Goal: Task Accomplishment & Management: Manage account settings

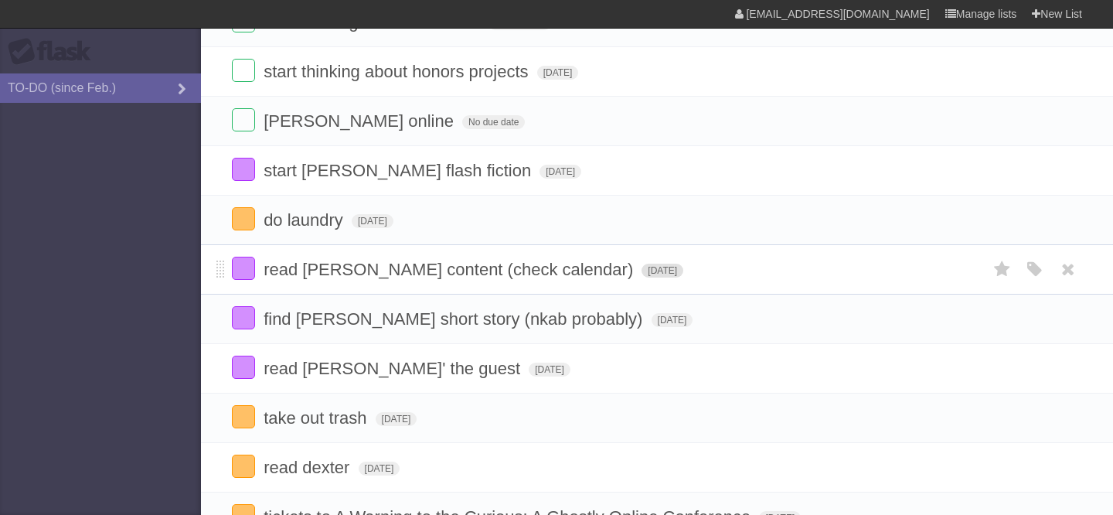
scroll to position [123, 0]
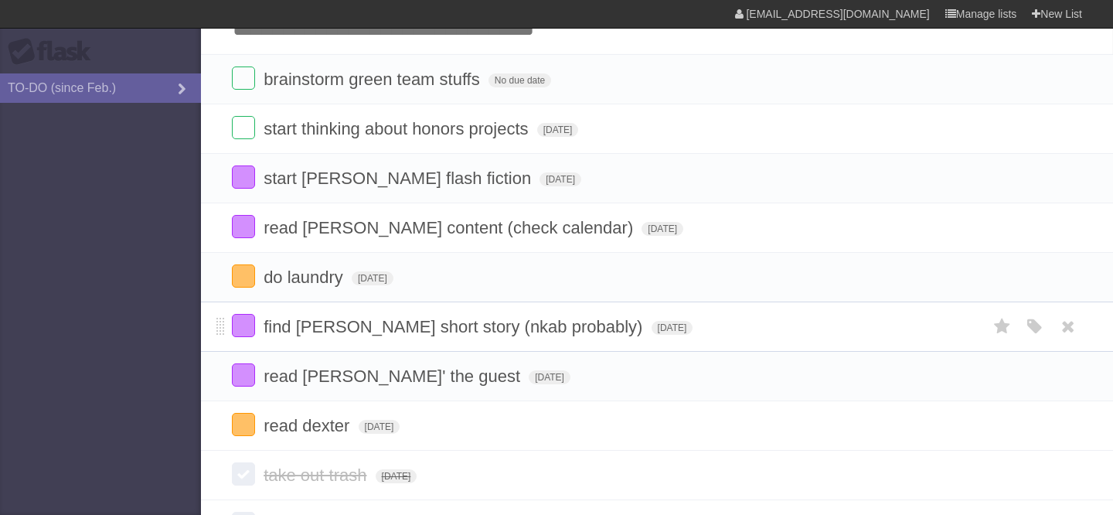
scroll to position [73, 0]
click at [246, 386] on label at bounding box center [243, 374] width 23 height 23
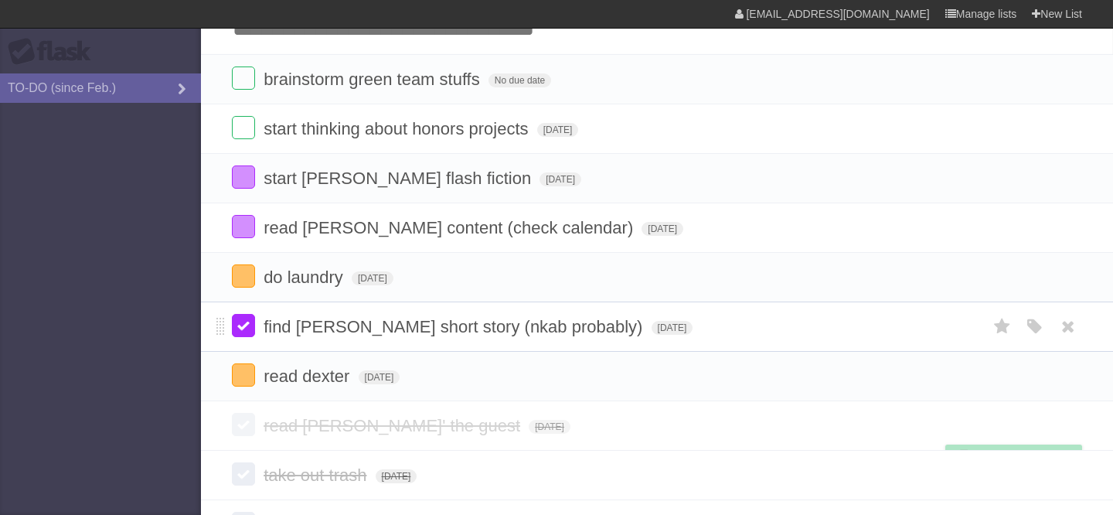
click at [246, 331] on label at bounding box center [243, 325] width 23 height 23
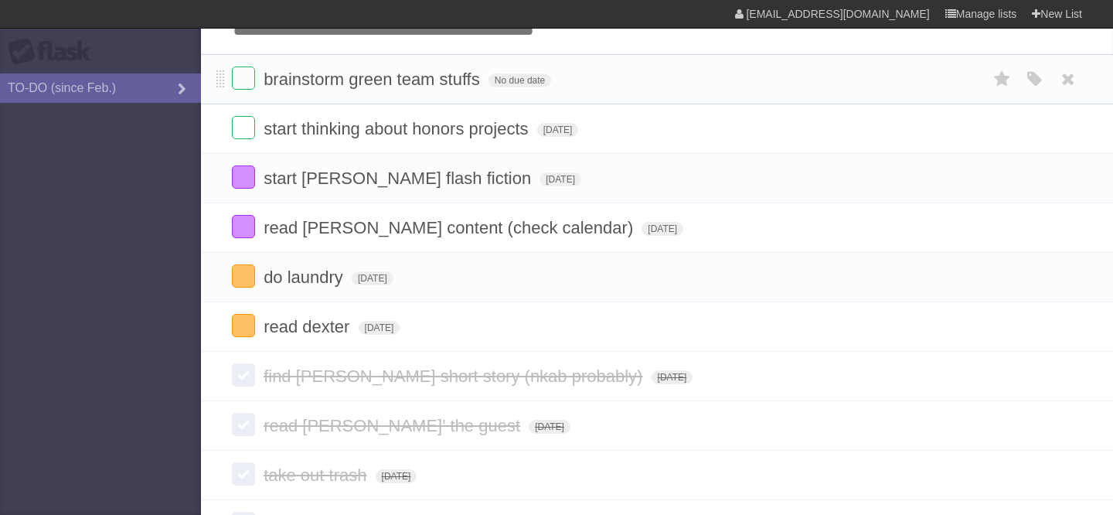
scroll to position [29, 0]
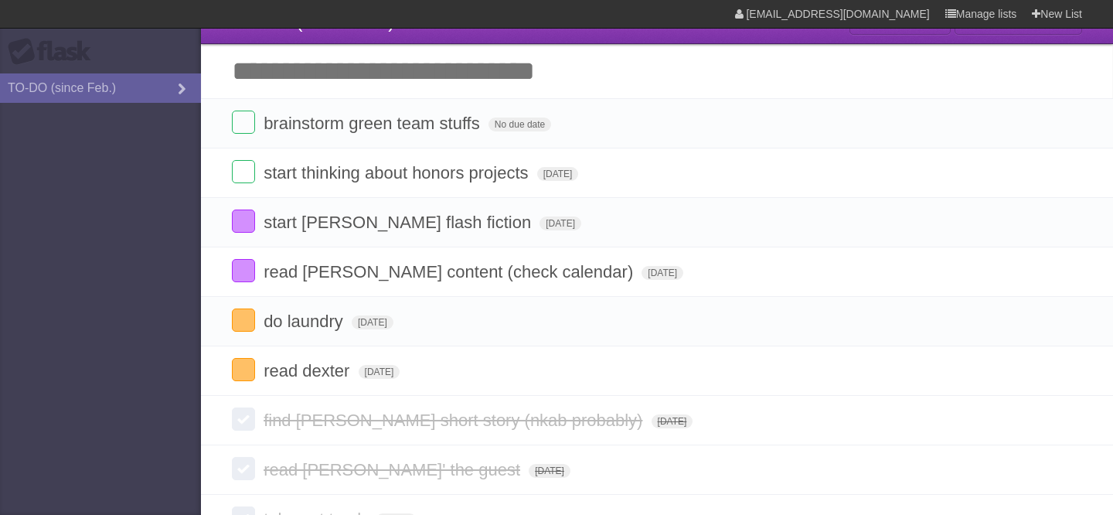
click at [356, 74] on input "Add another task" at bounding box center [657, 71] width 912 height 54
type input "**********"
click input "*********" at bounding box center [0, 0] width 0 height 0
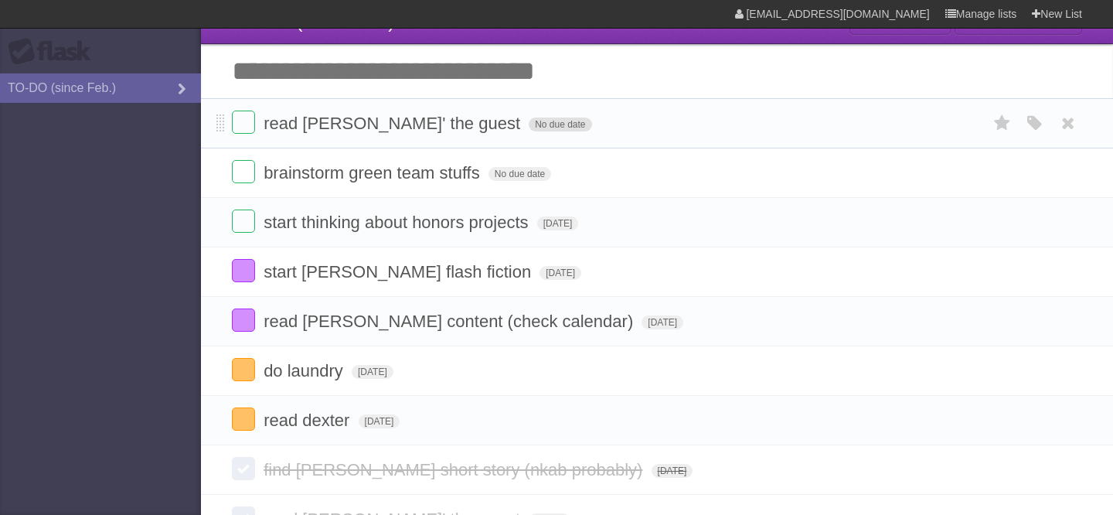
click at [529, 127] on span "No due date" at bounding box center [560, 124] width 63 height 14
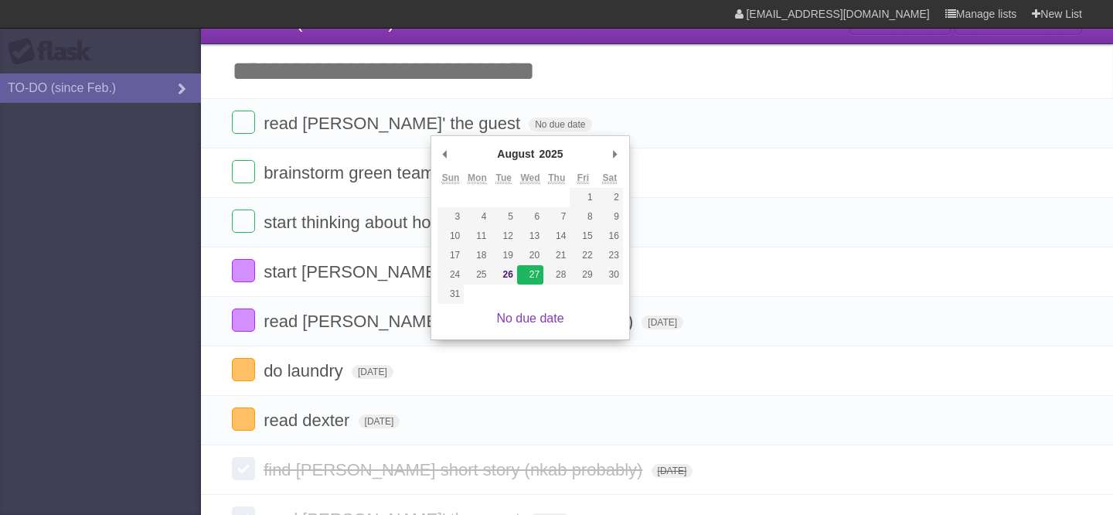
type span "[DATE]"
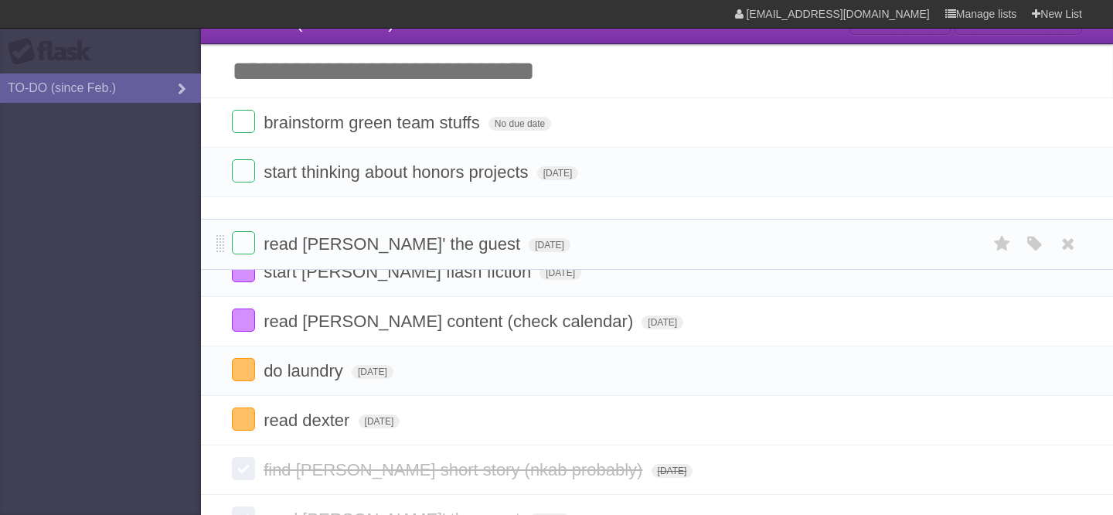
drag, startPoint x: 219, startPoint y: 121, endPoint x: 212, endPoint y: 235, distance: 113.9
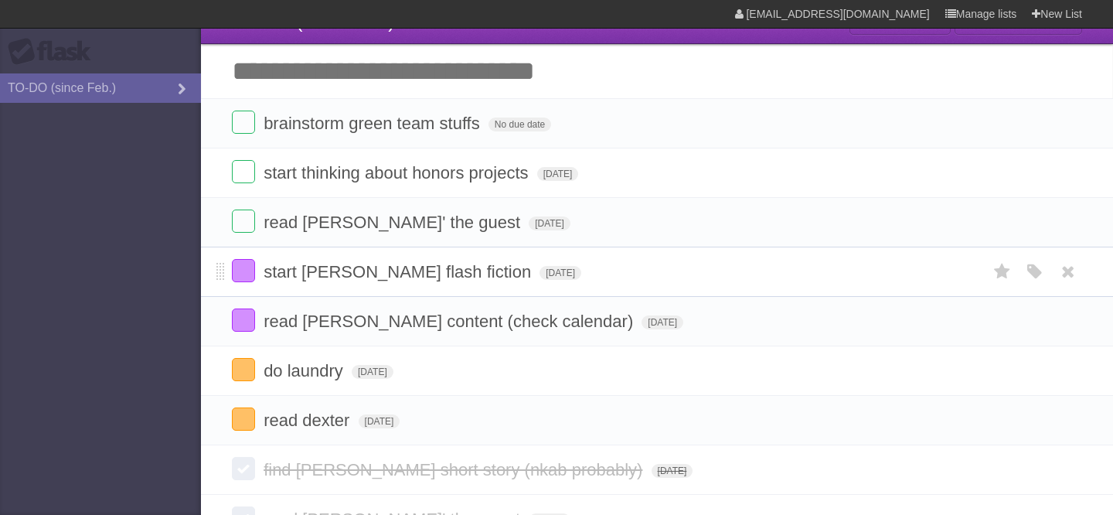
scroll to position [0, 0]
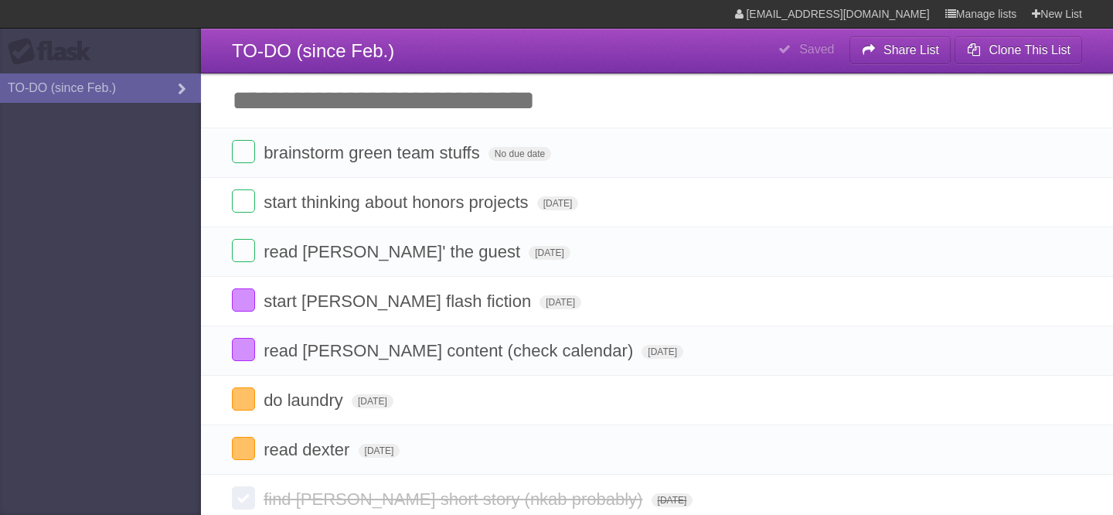
click at [506, 113] on input "Add another task" at bounding box center [657, 100] width 912 height 54
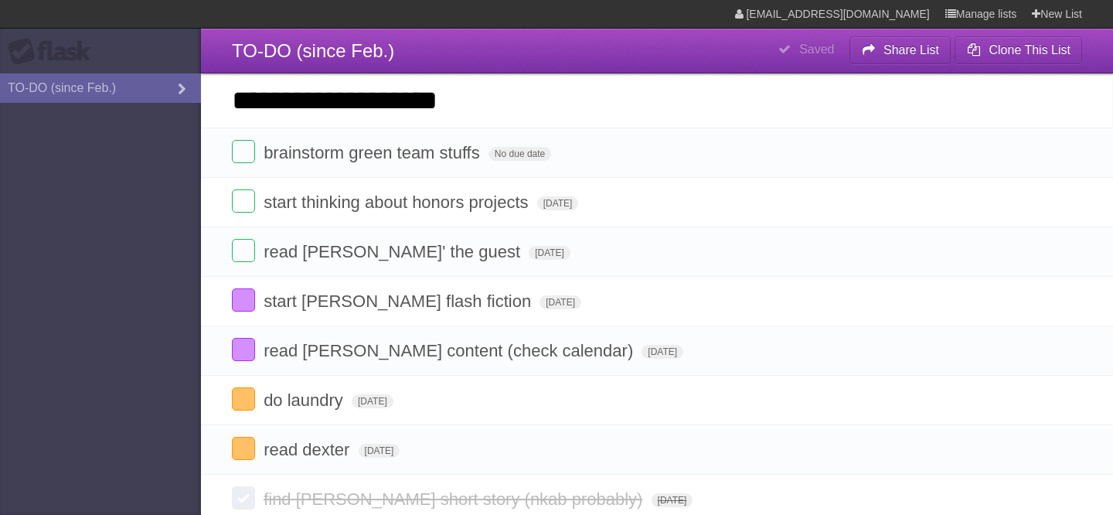
type input "**********"
click input "*********" at bounding box center [0, 0] width 0 height 0
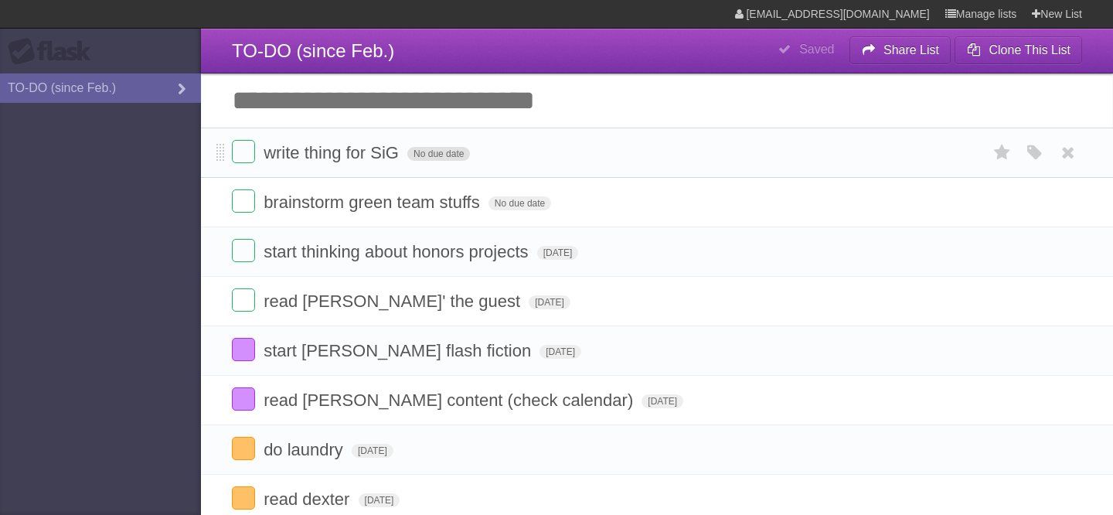
click at [443, 158] on span "No due date" at bounding box center [438, 154] width 63 height 14
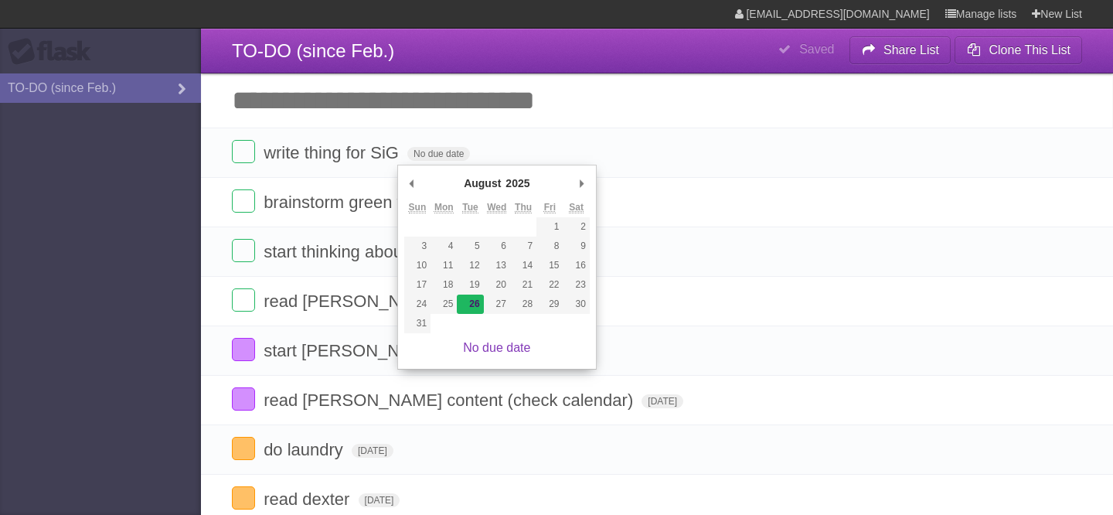
type span "[DATE]"
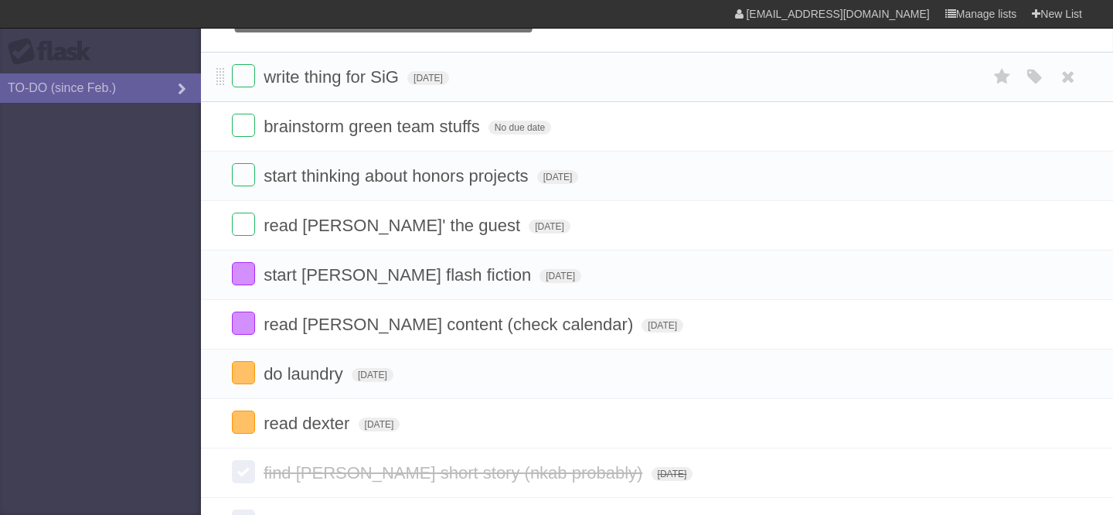
scroll to position [90, 0]
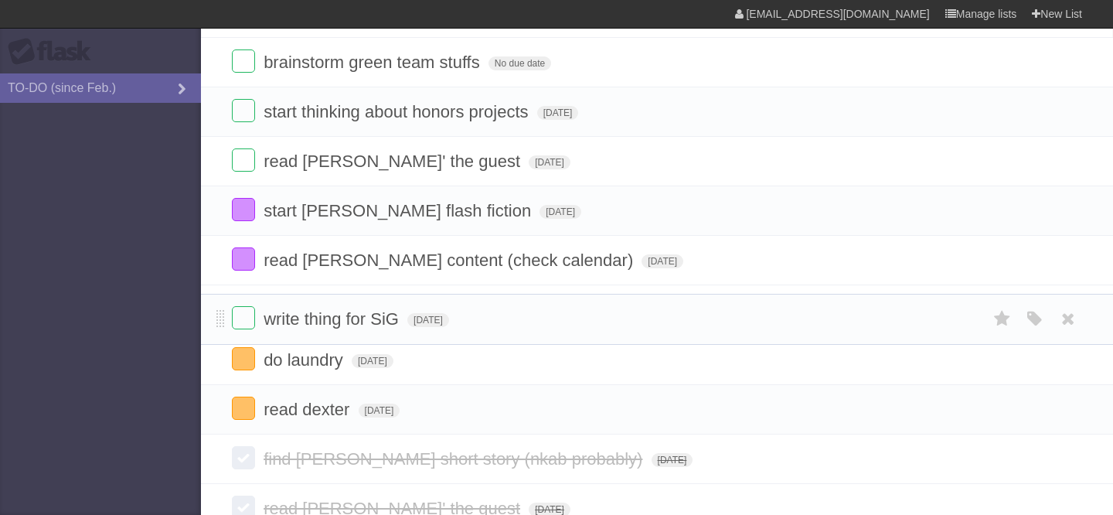
drag, startPoint x: 220, startPoint y: 66, endPoint x: 230, endPoint y: 318, distance: 252.1
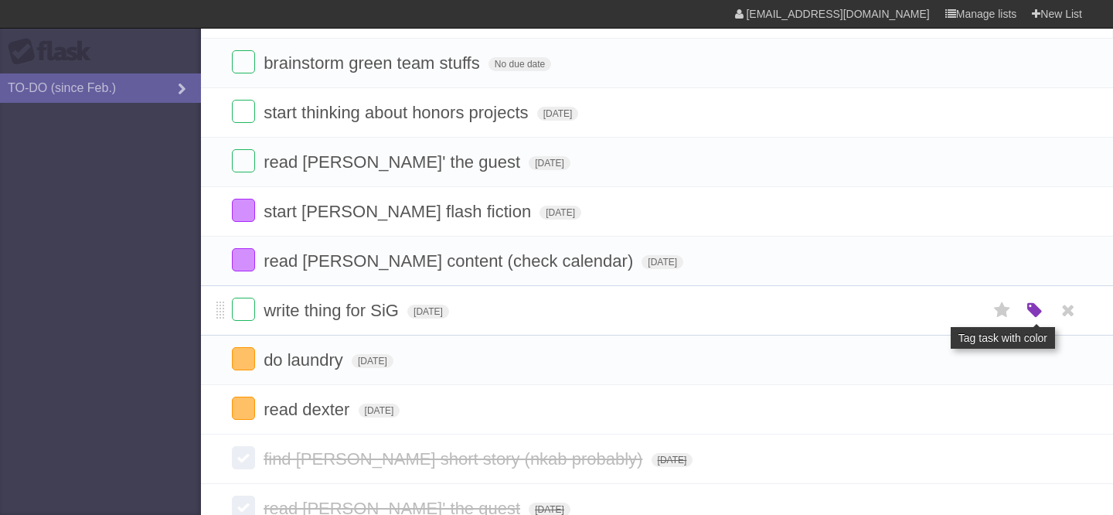
click at [1039, 321] on icon "button" at bounding box center [1035, 311] width 22 height 20
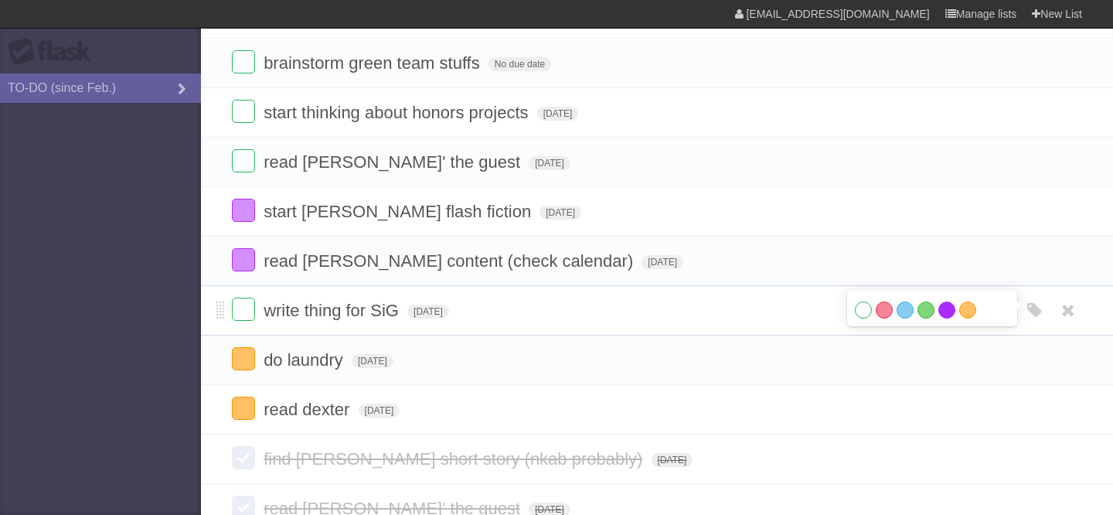
click at [944, 318] on label "Purple" at bounding box center [946, 309] width 17 height 17
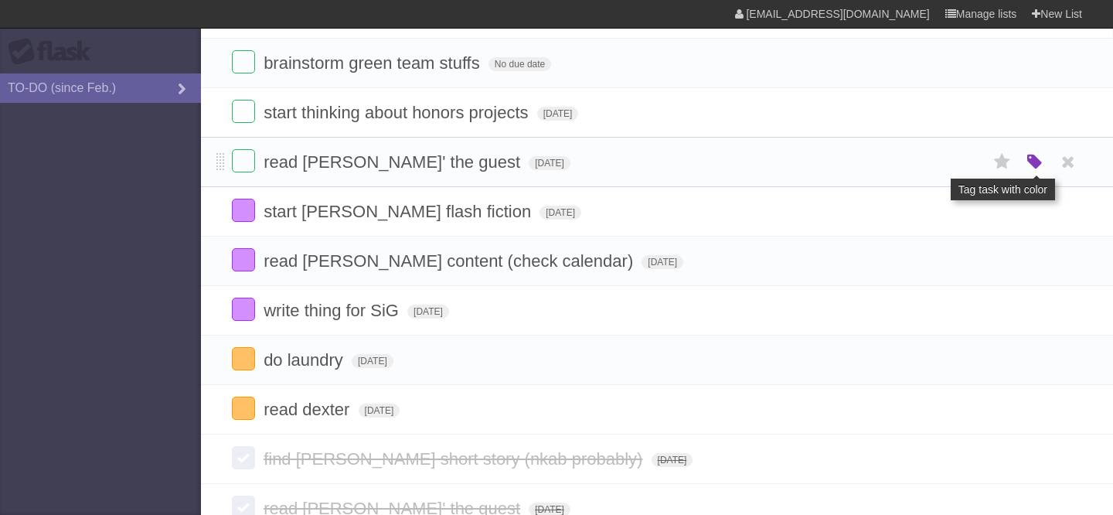
click at [1038, 172] on icon "button" at bounding box center [1035, 162] width 22 height 20
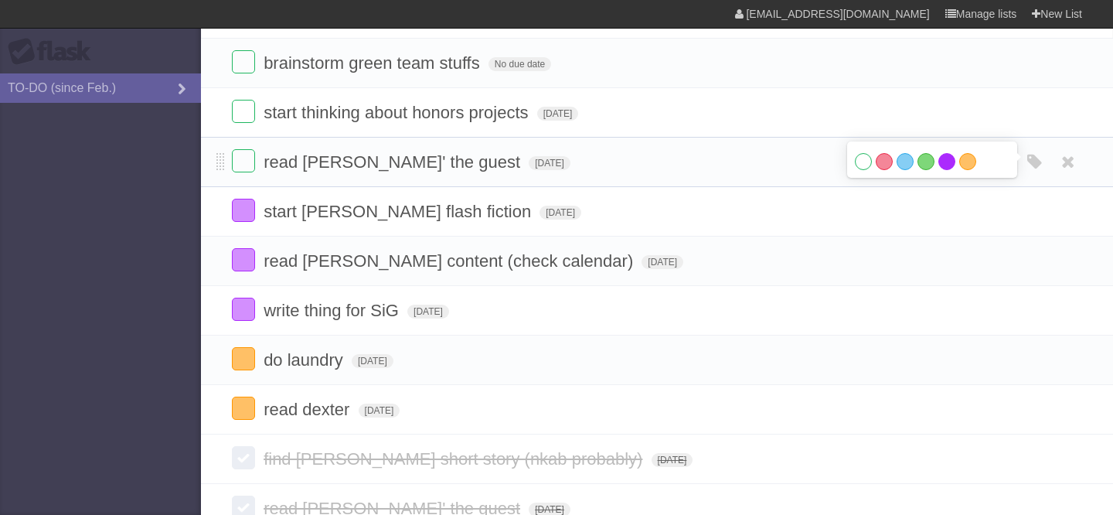
click at [948, 168] on label "Purple" at bounding box center [946, 161] width 17 height 17
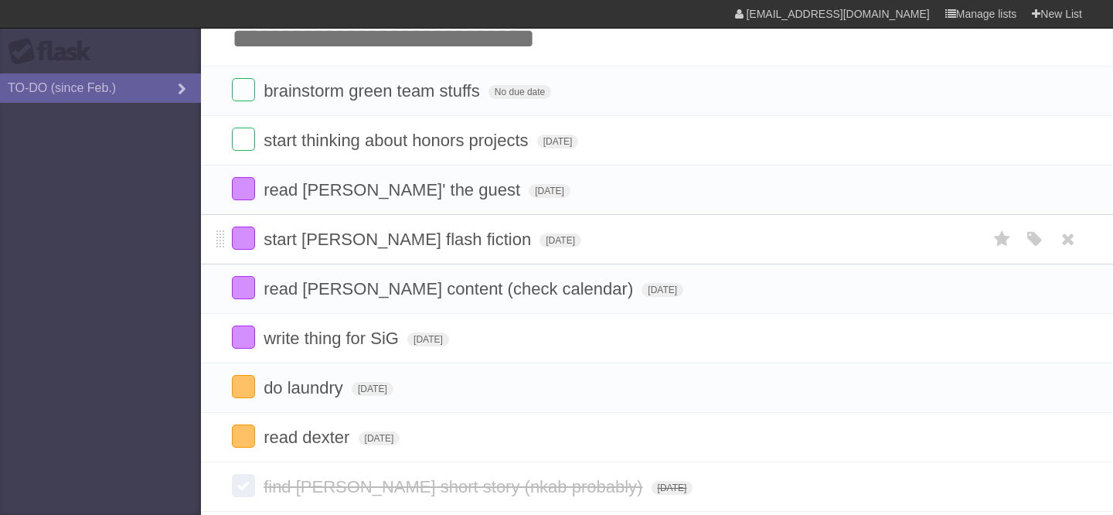
scroll to position [63, 0]
click at [382, 26] on section "[EMAIL_ADDRESS][DOMAIN_NAME] Manage lists New List" at bounding box center [556, 14] width 1113 height 29
click at [382, 41] on input "Add another task" at bounding box center [657, 38] width 912 height 54
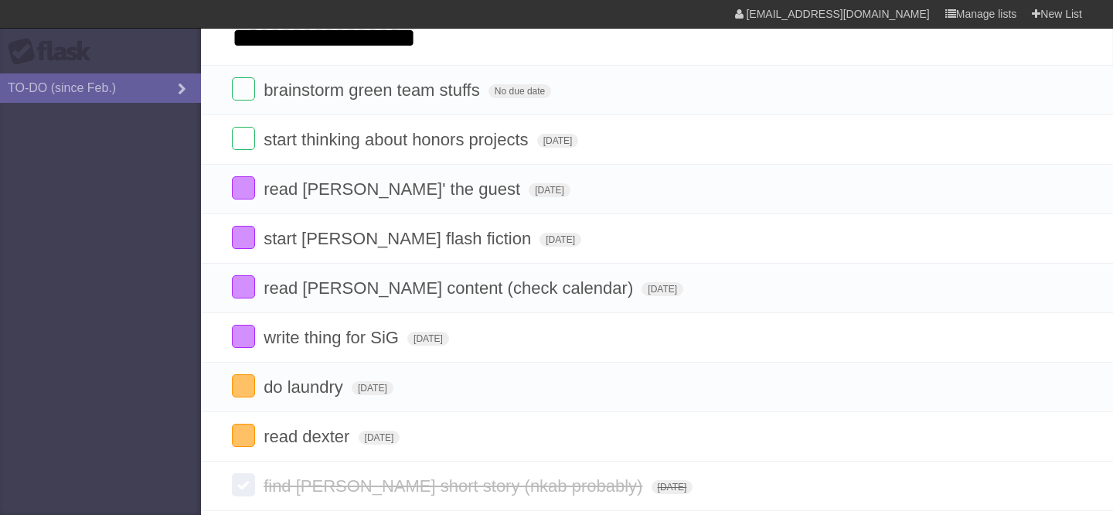
type input "**********"
click input "*********" at bounding box center [0, 0] width 0 height 0
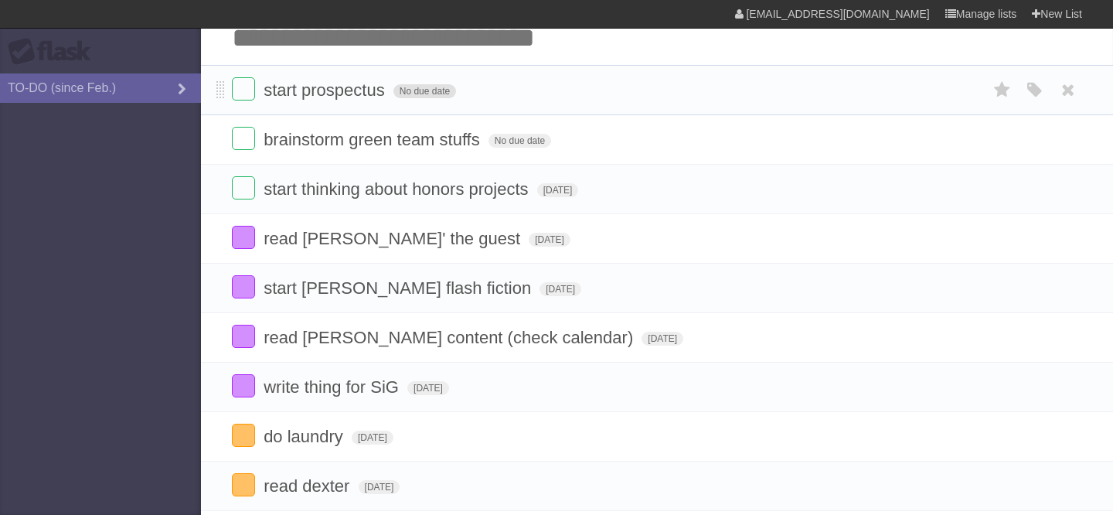
click at [417, 98] on span "No due date" at bounding box center [424, 91] width 63 height 14
click at [435, 98] on span "[DATE]" at bounding box center [414, 91] width 42 height 14
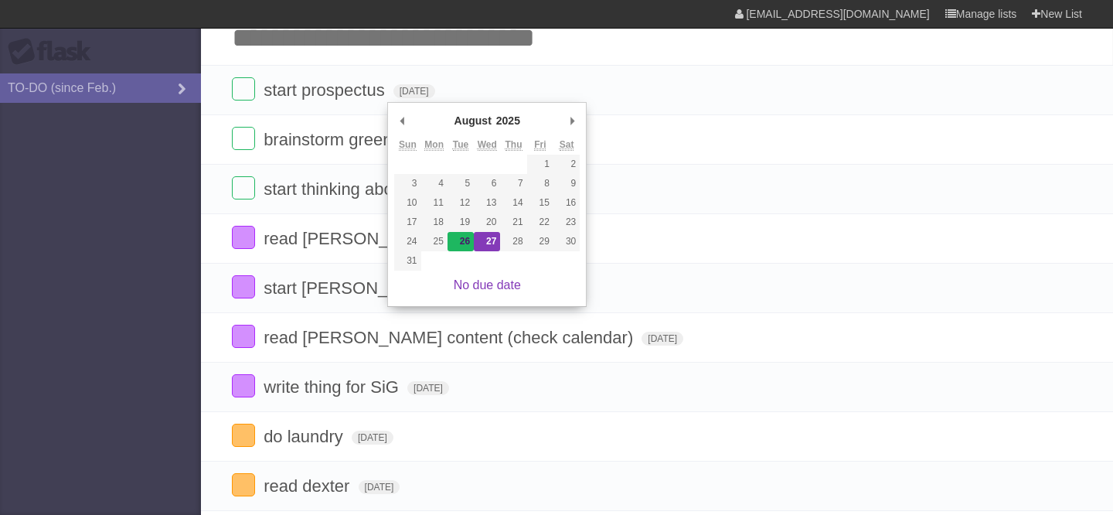
type span "[DATE]"
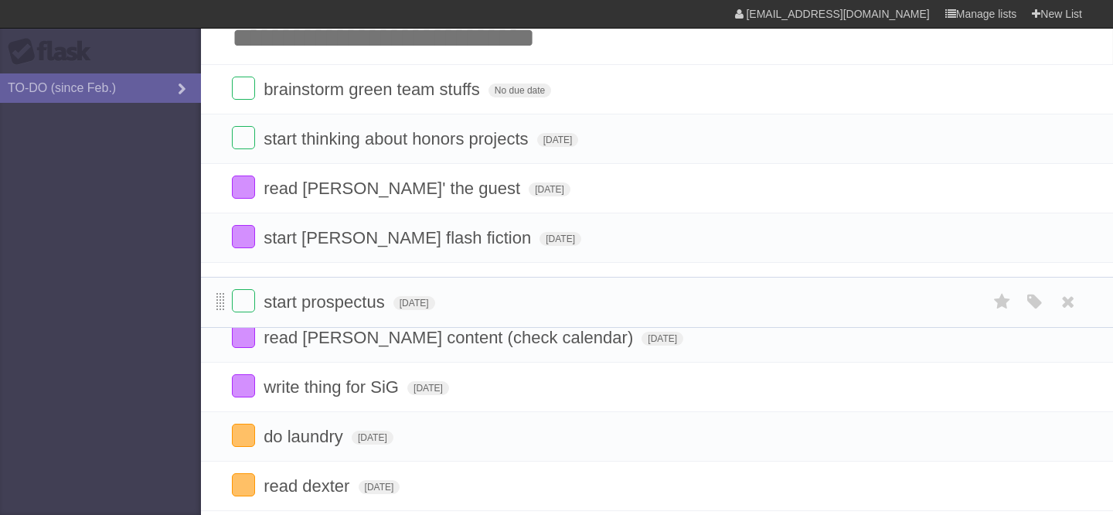
drag, startPoint x: 216, startPoint y: 89, endPoint x: 222, endPoint y: 298, distance: 208.7
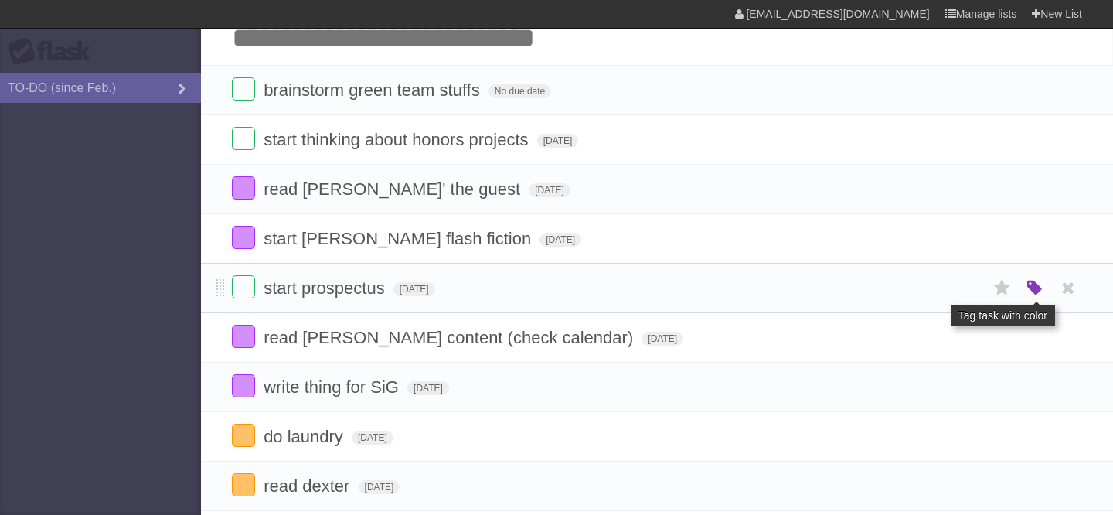
click at [1032, 288] on icon "button" at bounding box center [1035, 288] width 22 height 20
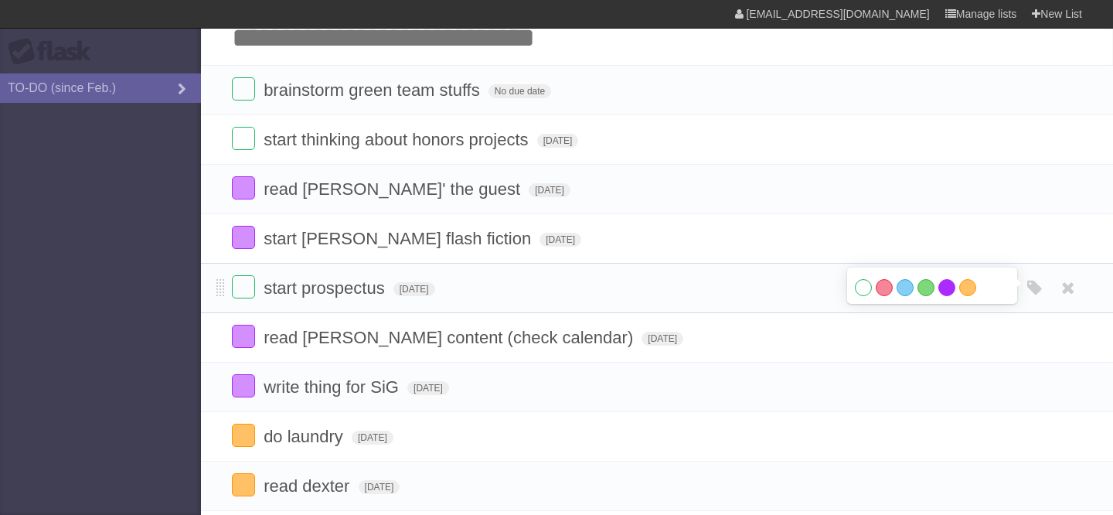
click at [951, 295] on label "Purple" at bounding box center [946, 287] width 17 height 17
click at [368, 49] on input "Add another task" at bounding box center [657, 38] width 912 height 54
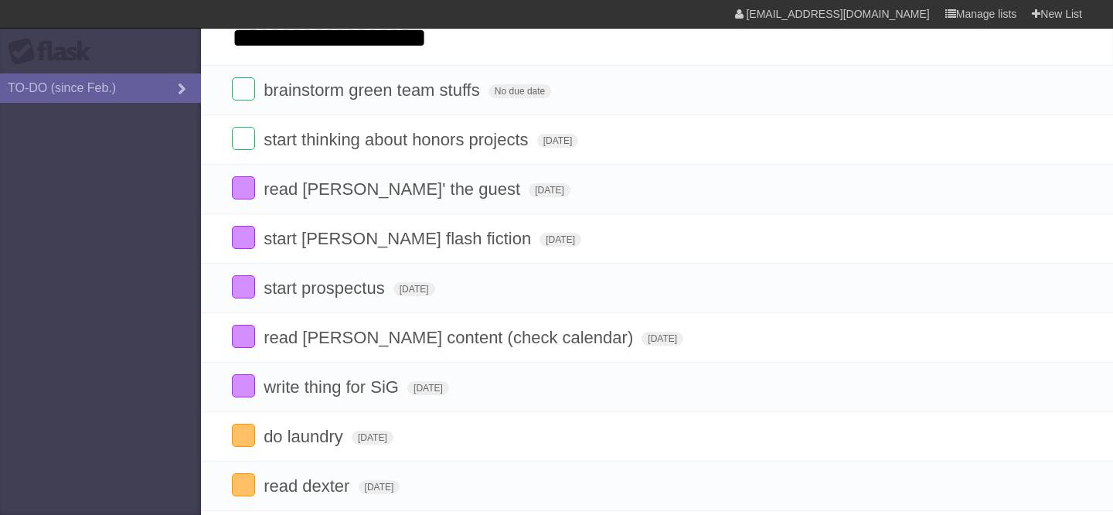
type input "**********"
click input "*********" at bounding box center [0, 0] width 0 height 0
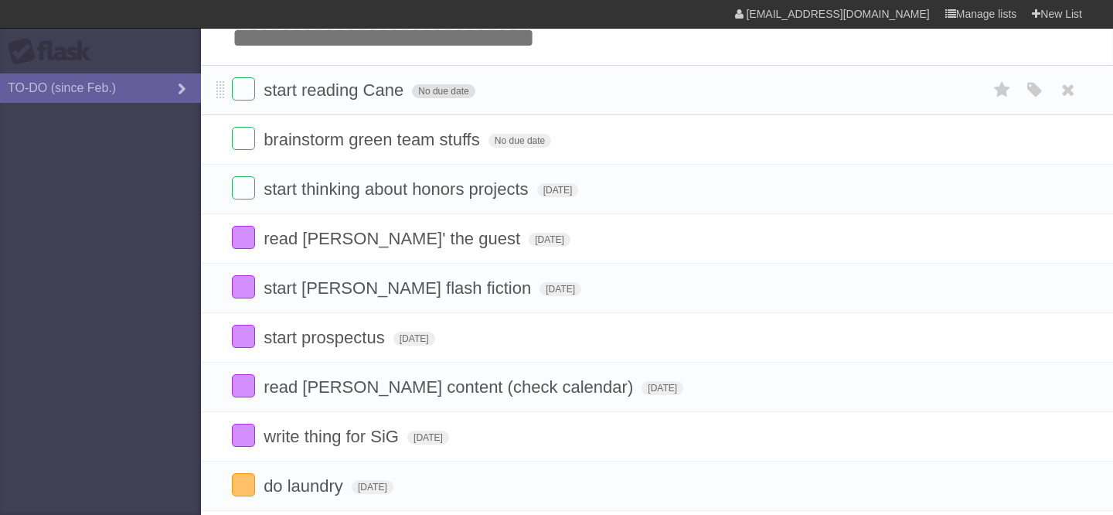
click at [424, 94] on span "No due date" at bounding box center [443, 91] width 63 height 14
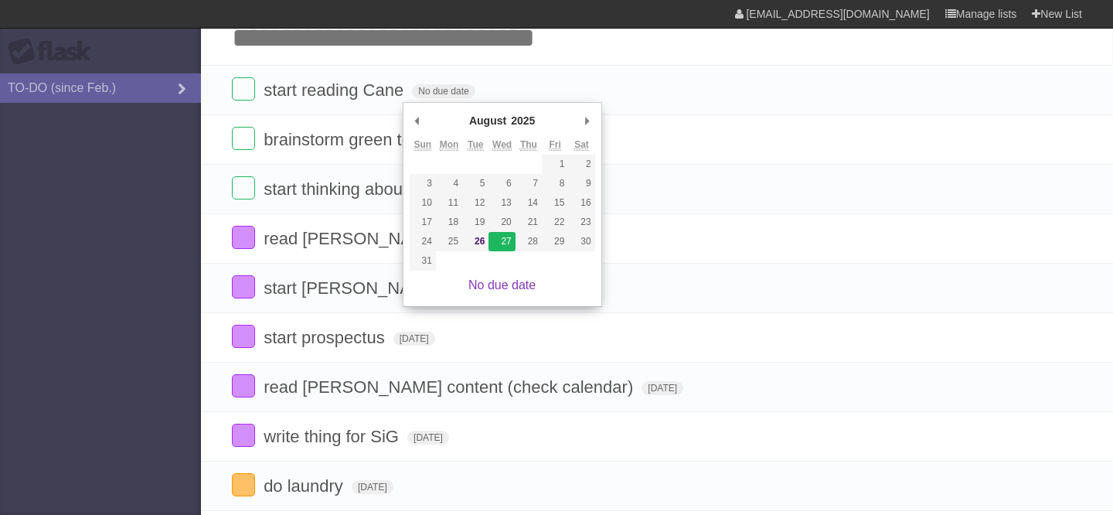
type span "[DATE]"
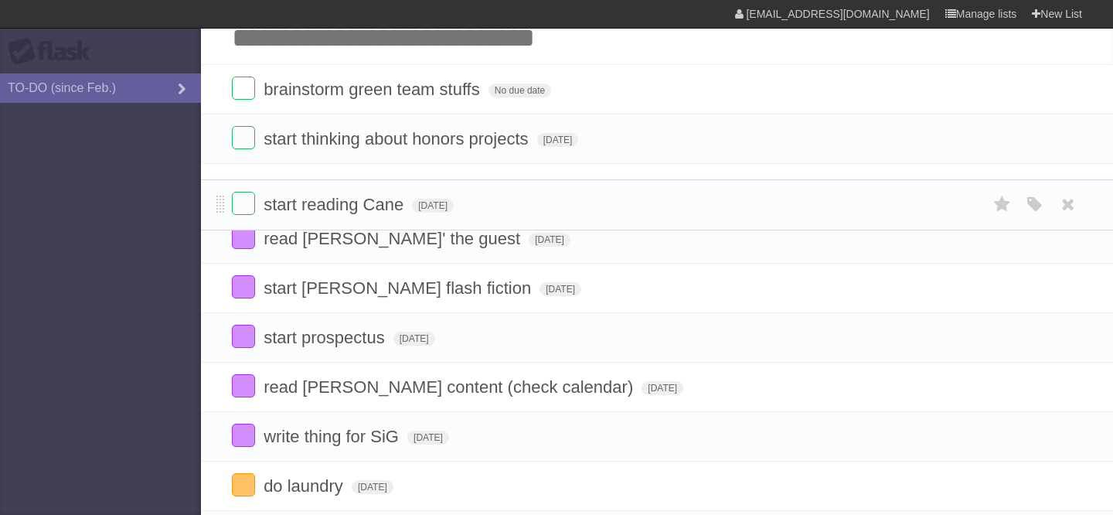
drag, startPoint x: 221, startPoint y: 90, endPoint x: 215, endPoint y: 202, distance: 111.5
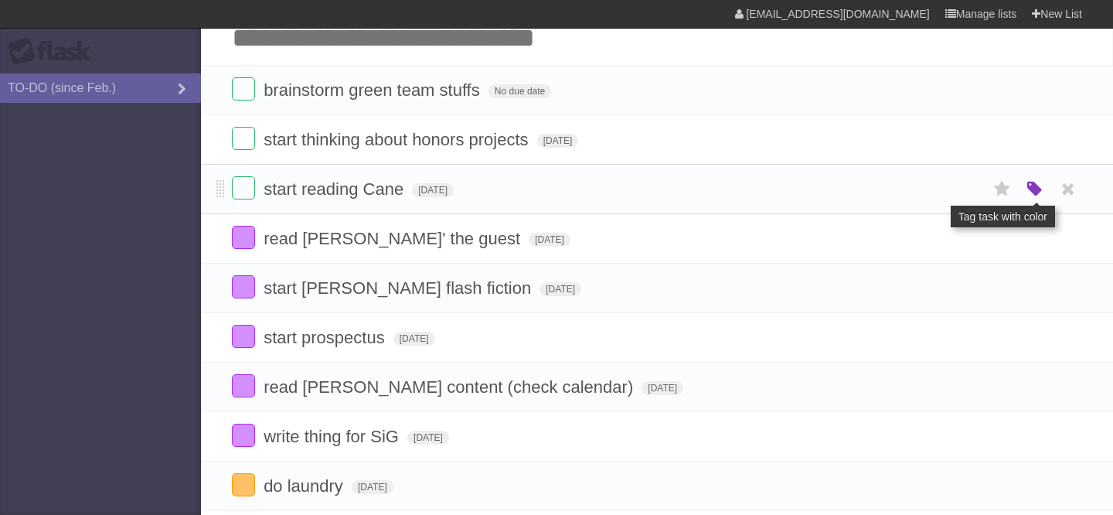
click at [1029, 199] on icon "button" at bounding box center [1035, 189] width 22 height 20
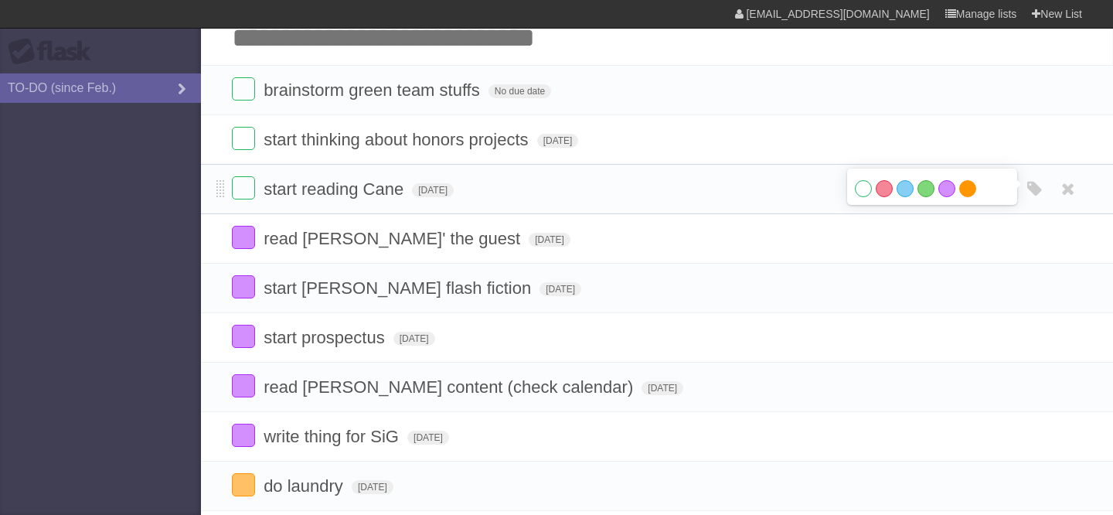
click at [968, 195] on label "Orange" at bounding box center [967, 188] width 17 height 17
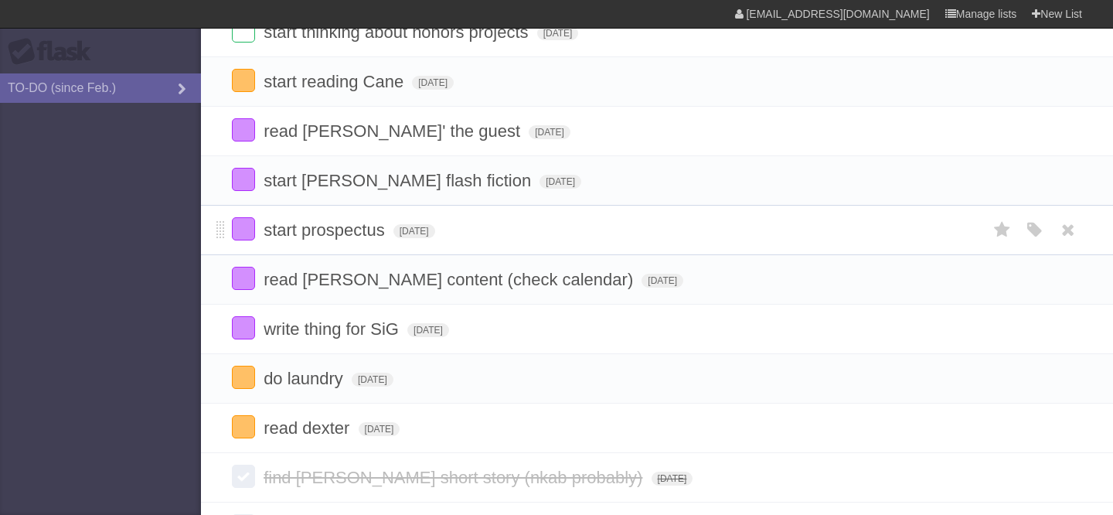
scroll to position [173, 0]
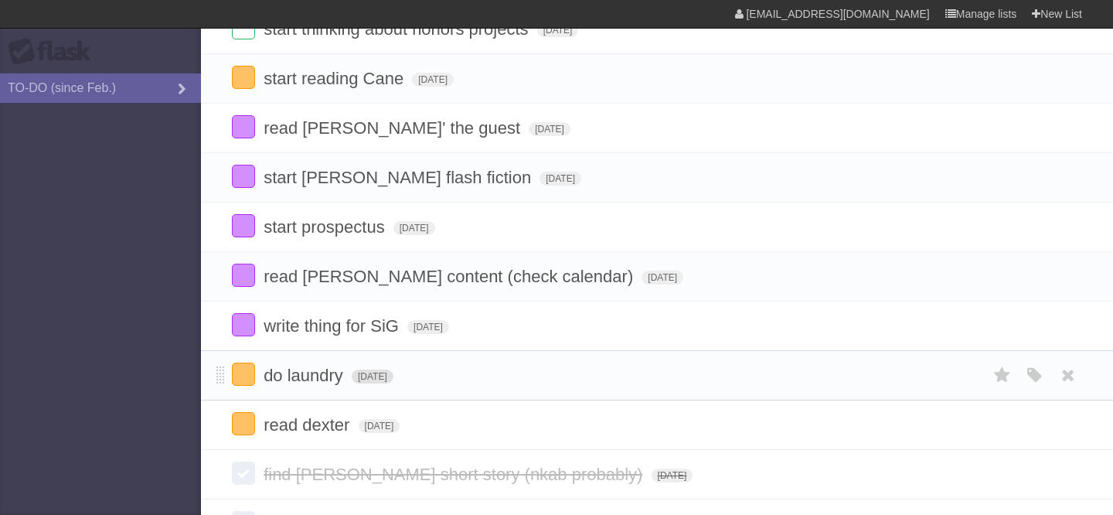
click at [393, 383] on span "[DATE]" at bounding box center [373, 376] width 42 height 14
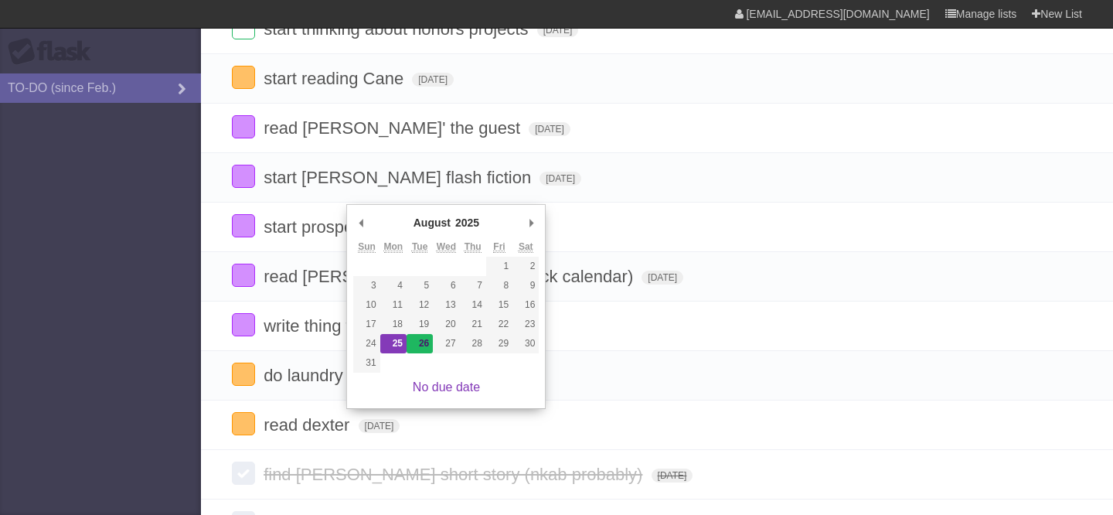
type span "[DATE]"
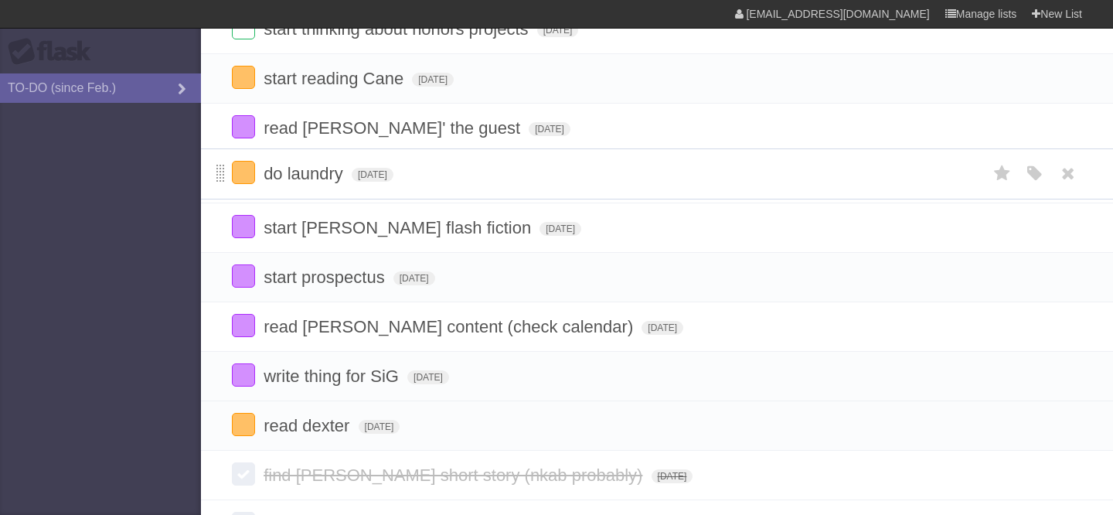
drag, startPoint x: 219, startPoint y: 384, endPoint x: 224, endPoint y: 175, distance: 209.5
click at [383, 433] on span "[DATE]" at bounding box center [380, 426] width 42 height 14
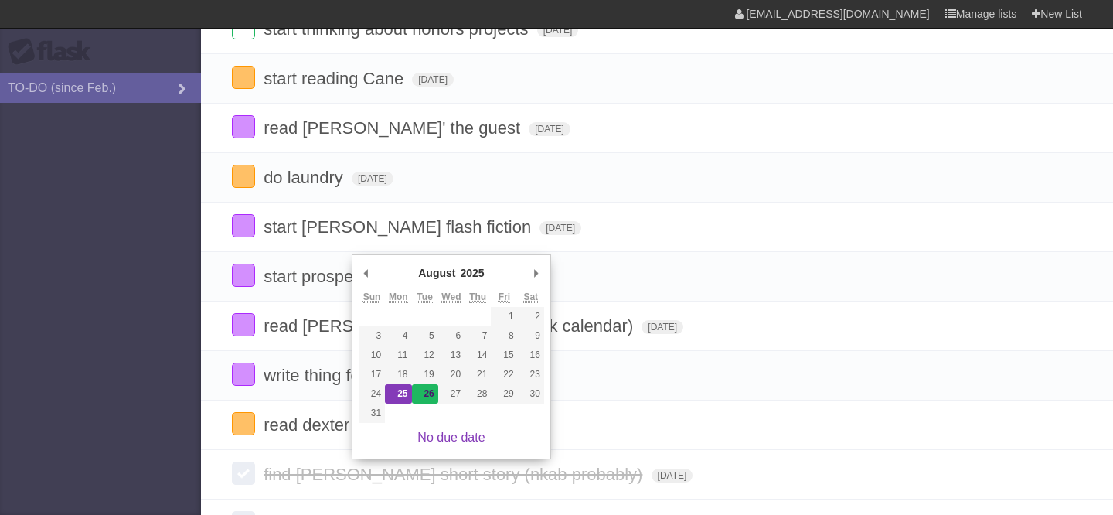
type span "[DATE]"
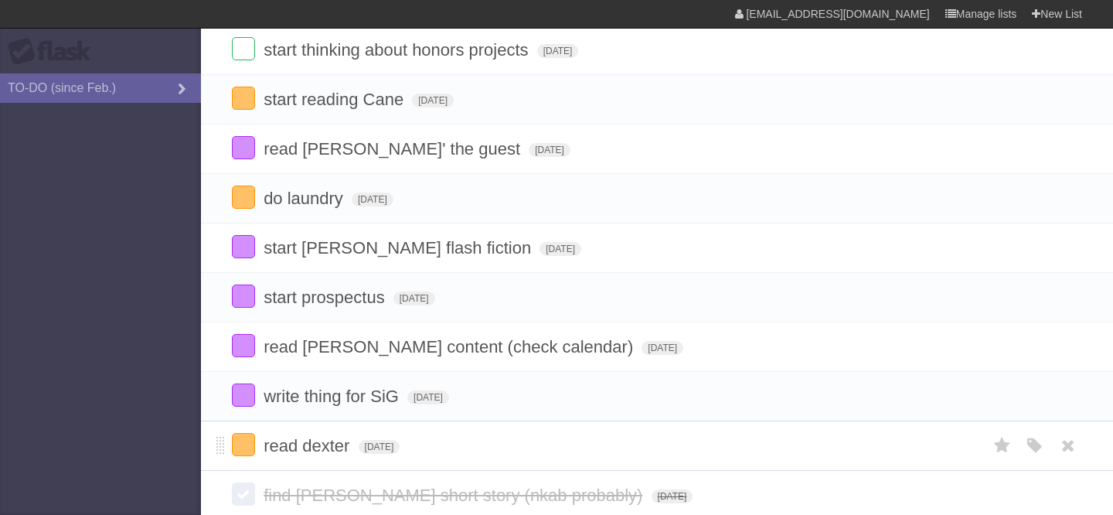
scroll to position [149, 0]
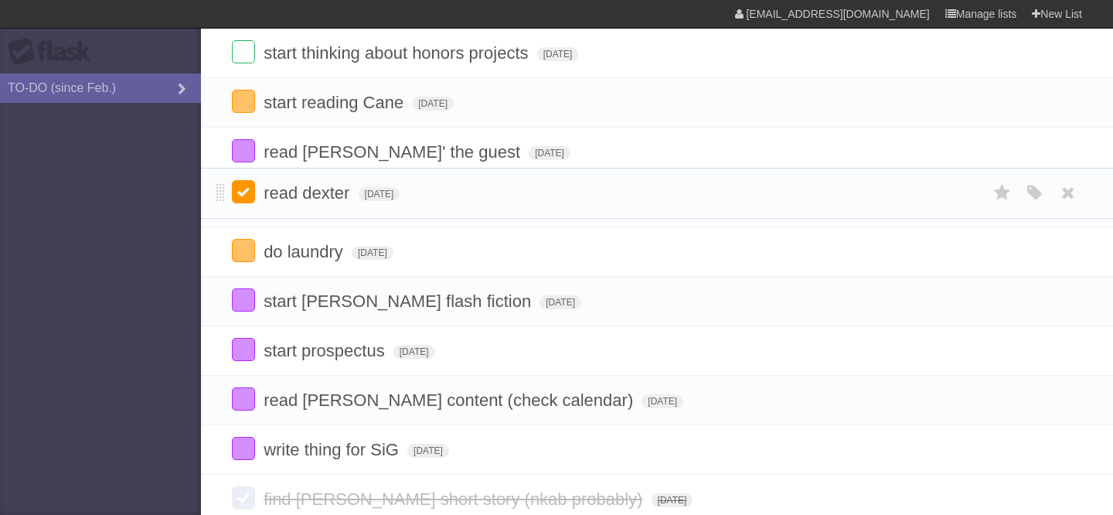
drag, startPoint x: 216, startPoint y: 461, endPoint x: 236, endPoint y: 196, distance: 265.1
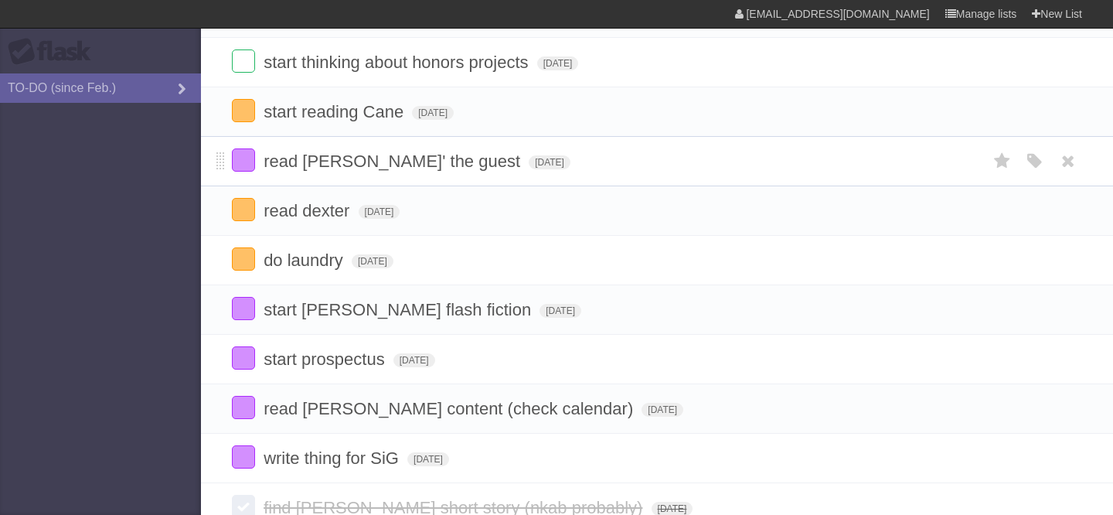
scroll to position [134, 0]
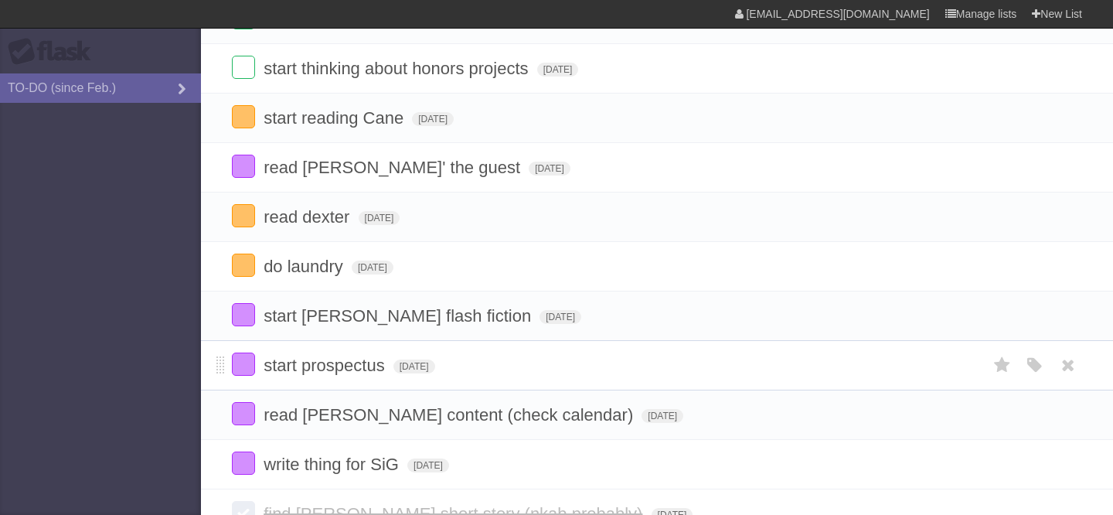
click at [359, 375] on span "start prospectus" at bounding box center [326, 364] width 125 height 19
click at [400, 376] on input "**********" at bounding box center [337, 366] width 146 height 20
type input "**********"
